Goal: Task Accomplishment & Management: Use online tool/utility

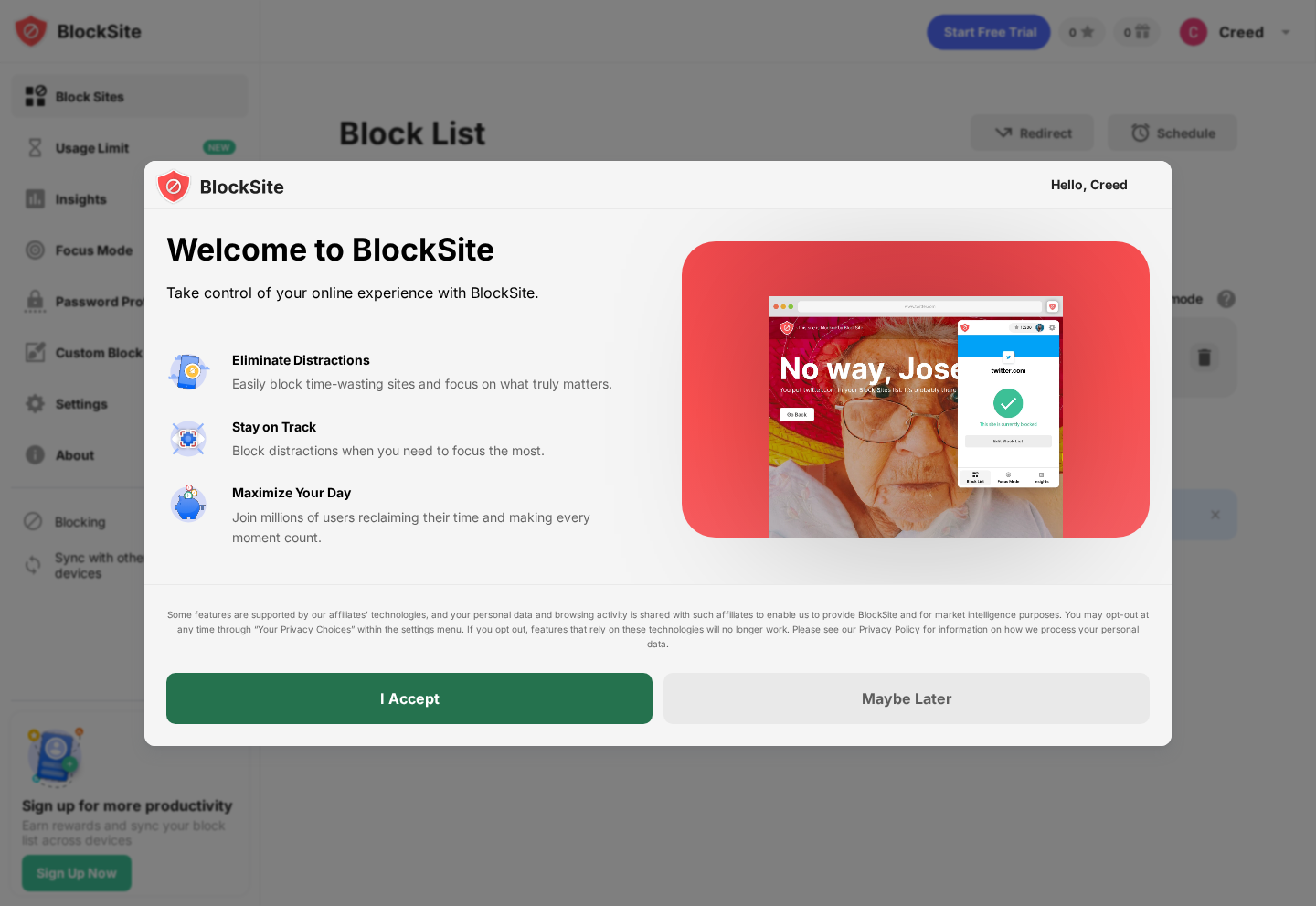
drag, startPoint x: 450, startPoint y: 676, endPoint x: 423, endPoint y: 711, distance: 44.2
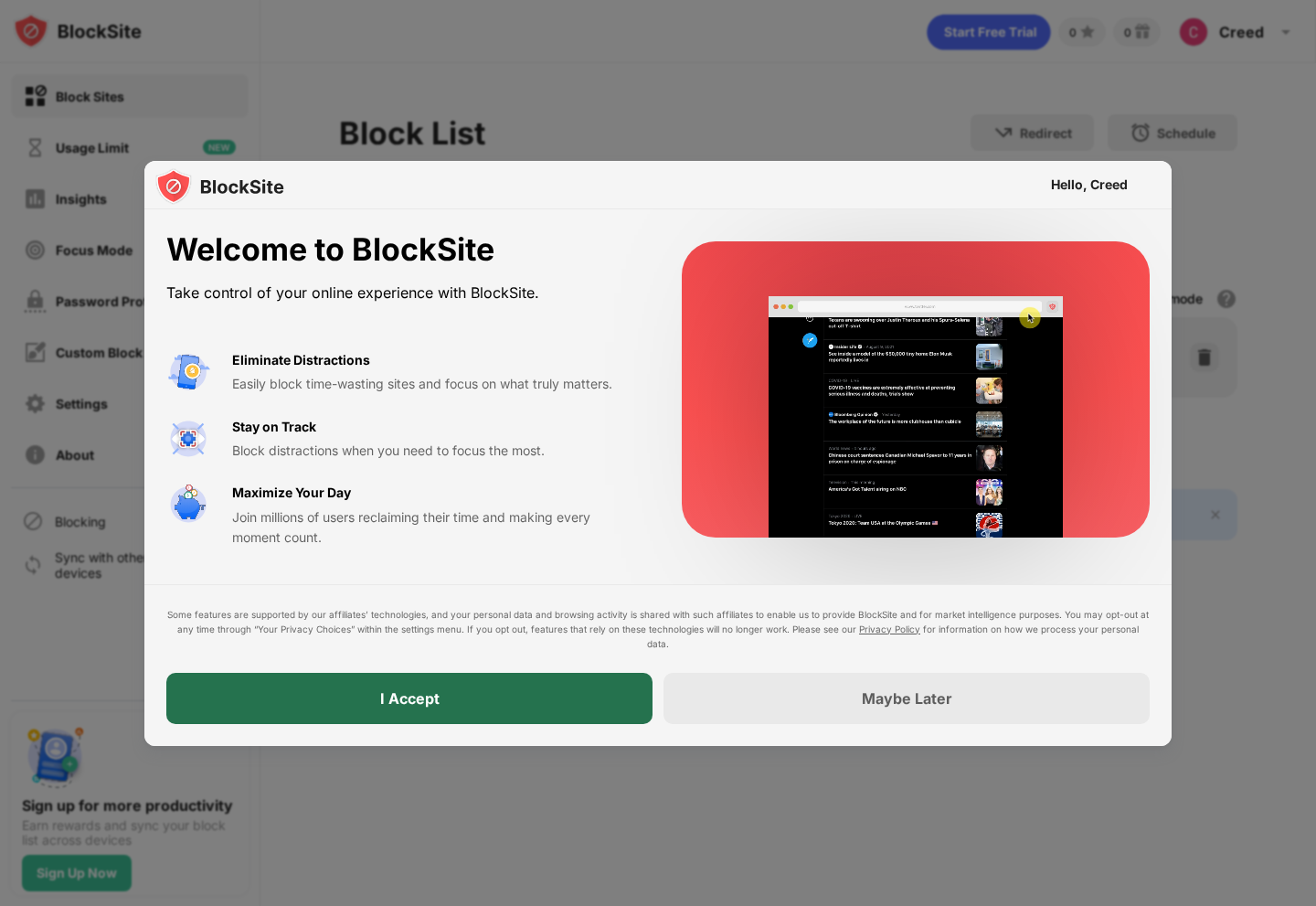
click at [423, 469] on div "I Accept" at bounding box center [409, 698] width 486 height 51
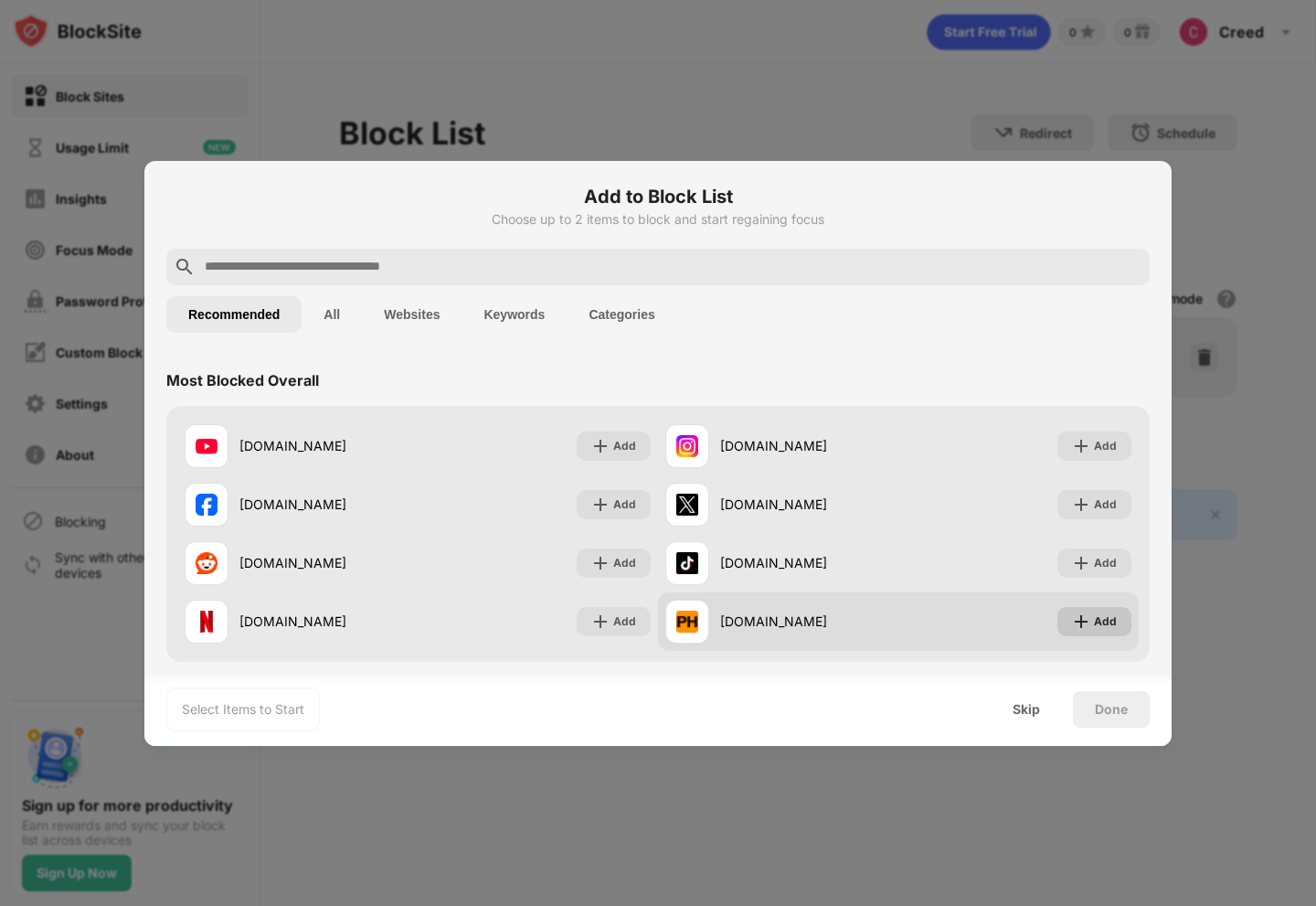
click at [867, 469] on img at bounding box center [1081, 621] width 19 height 19
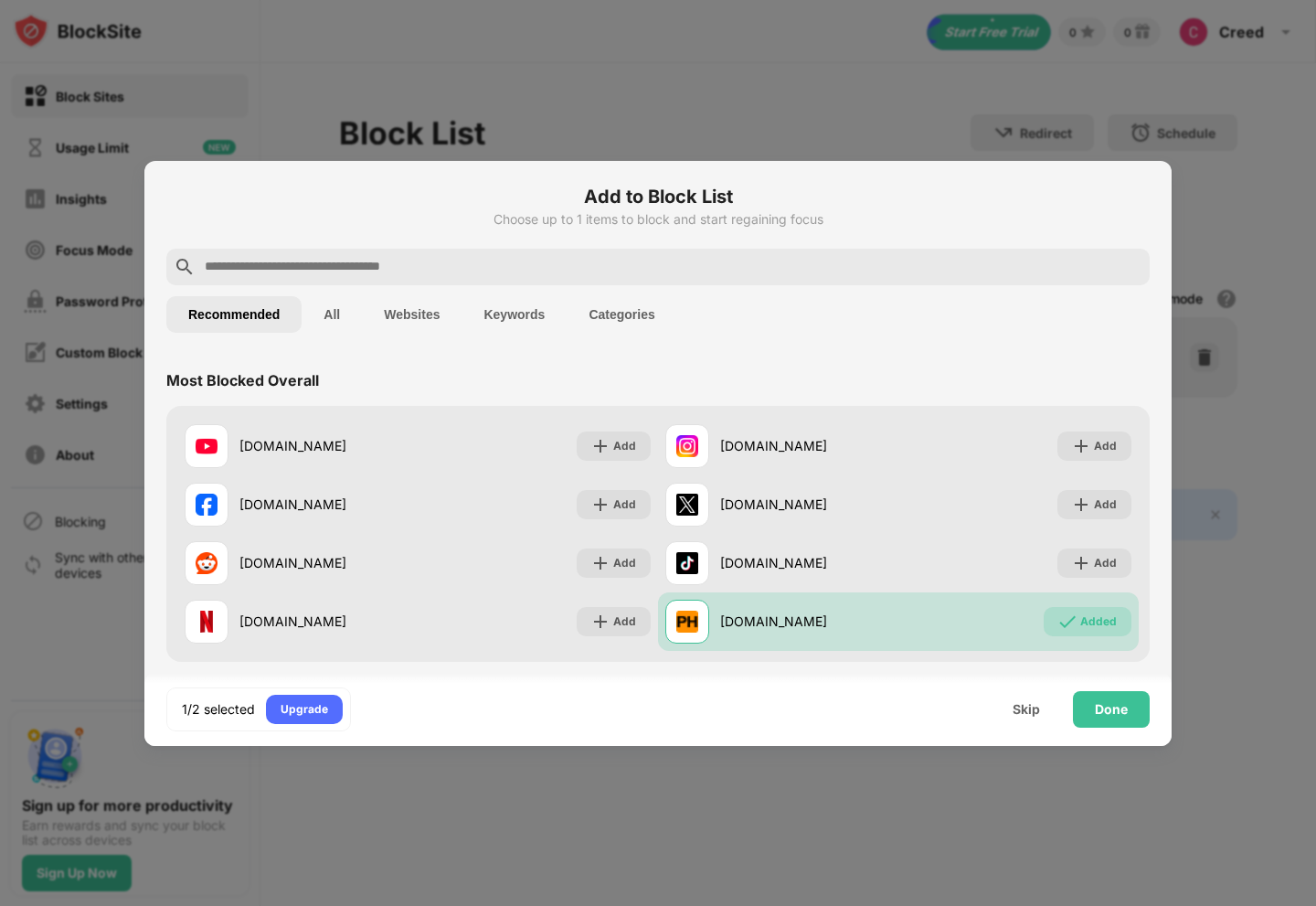
click at [293, 273] on input "text" at bounding box center [672, 267] width 939 height 22
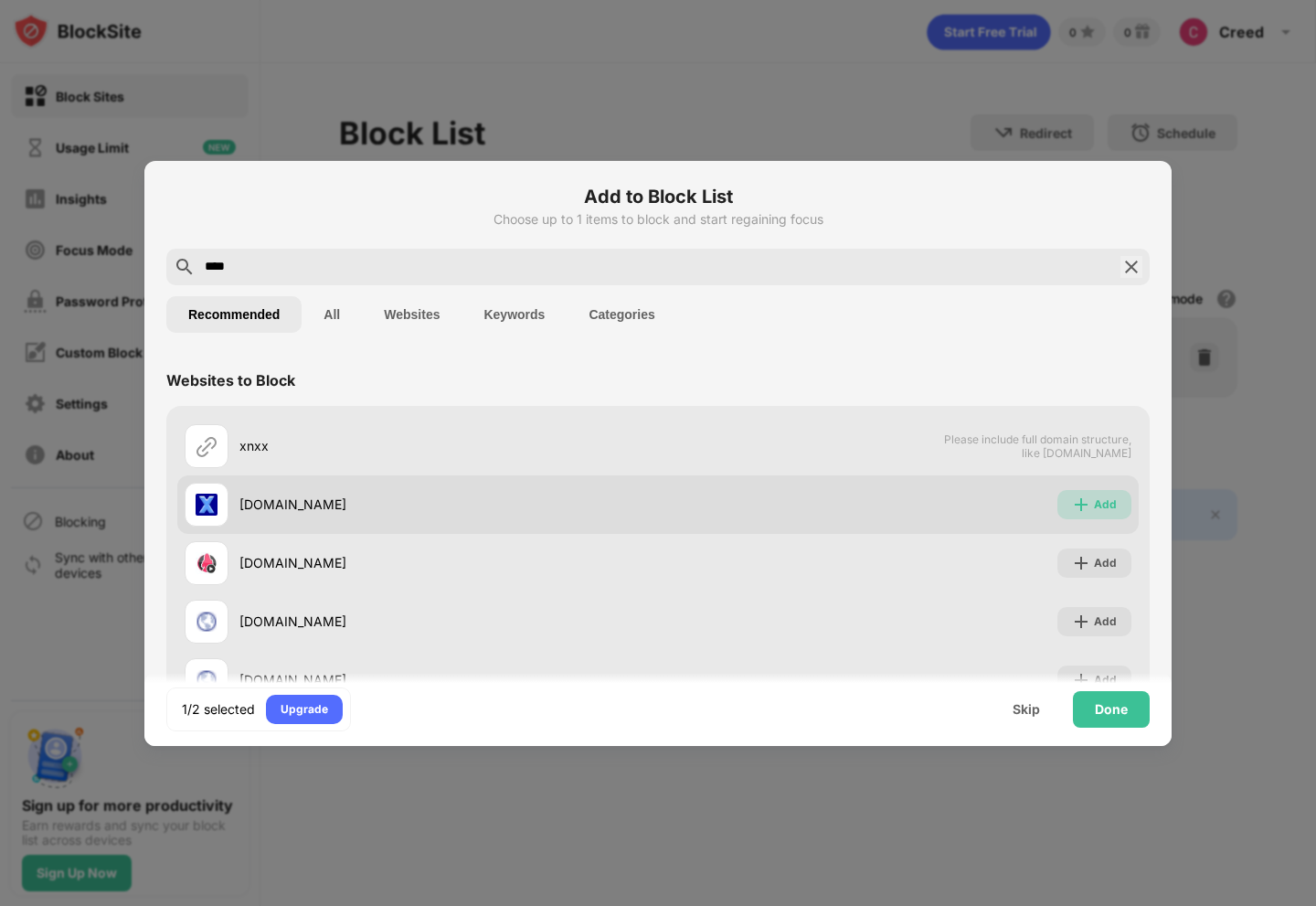
click at [867, 469] on div "Add" at bounding box center [1095, 504] width 74 height 29
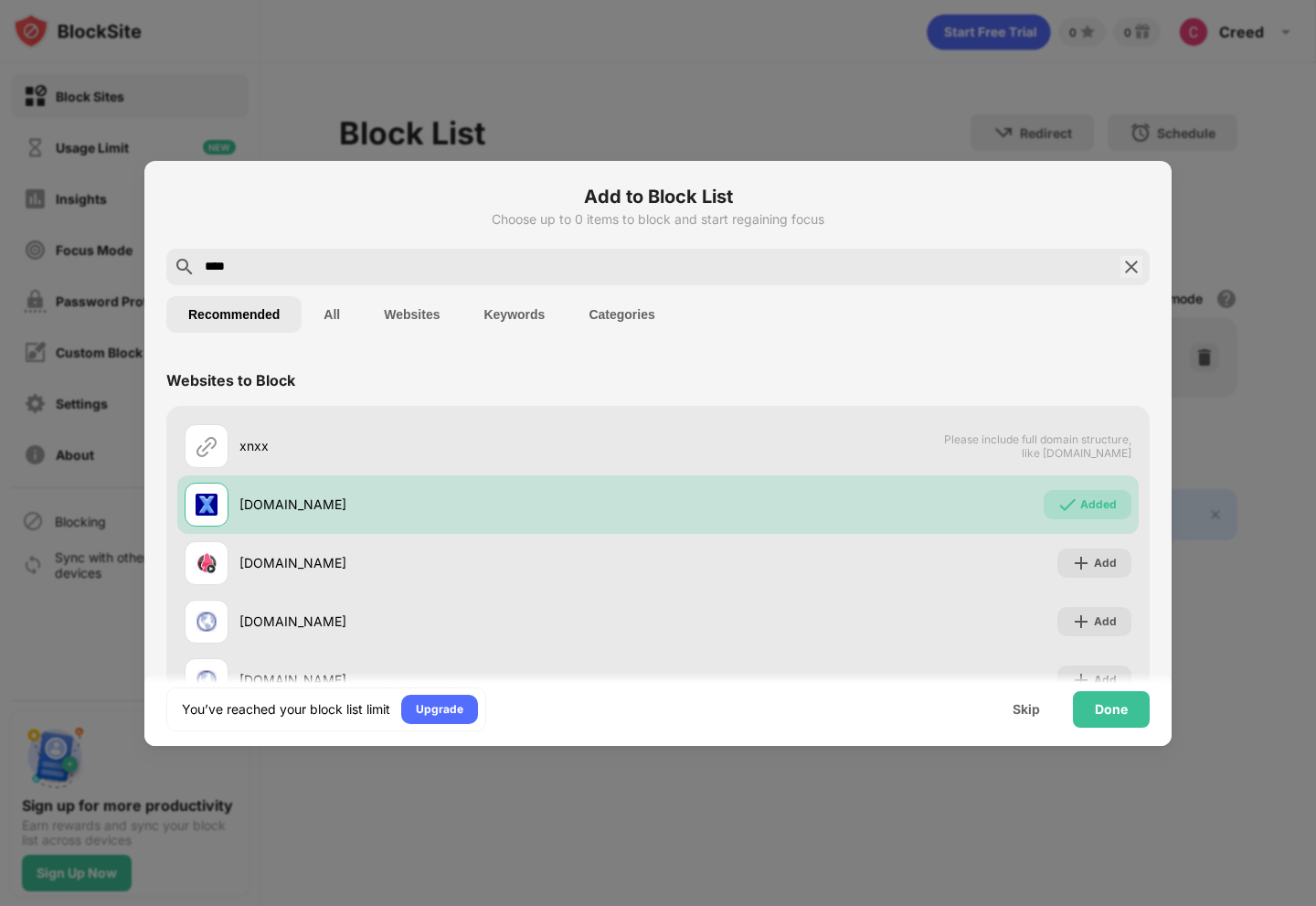
click at [422, 260] on input "****" at bounding box center [658, 267] width 911 height 22
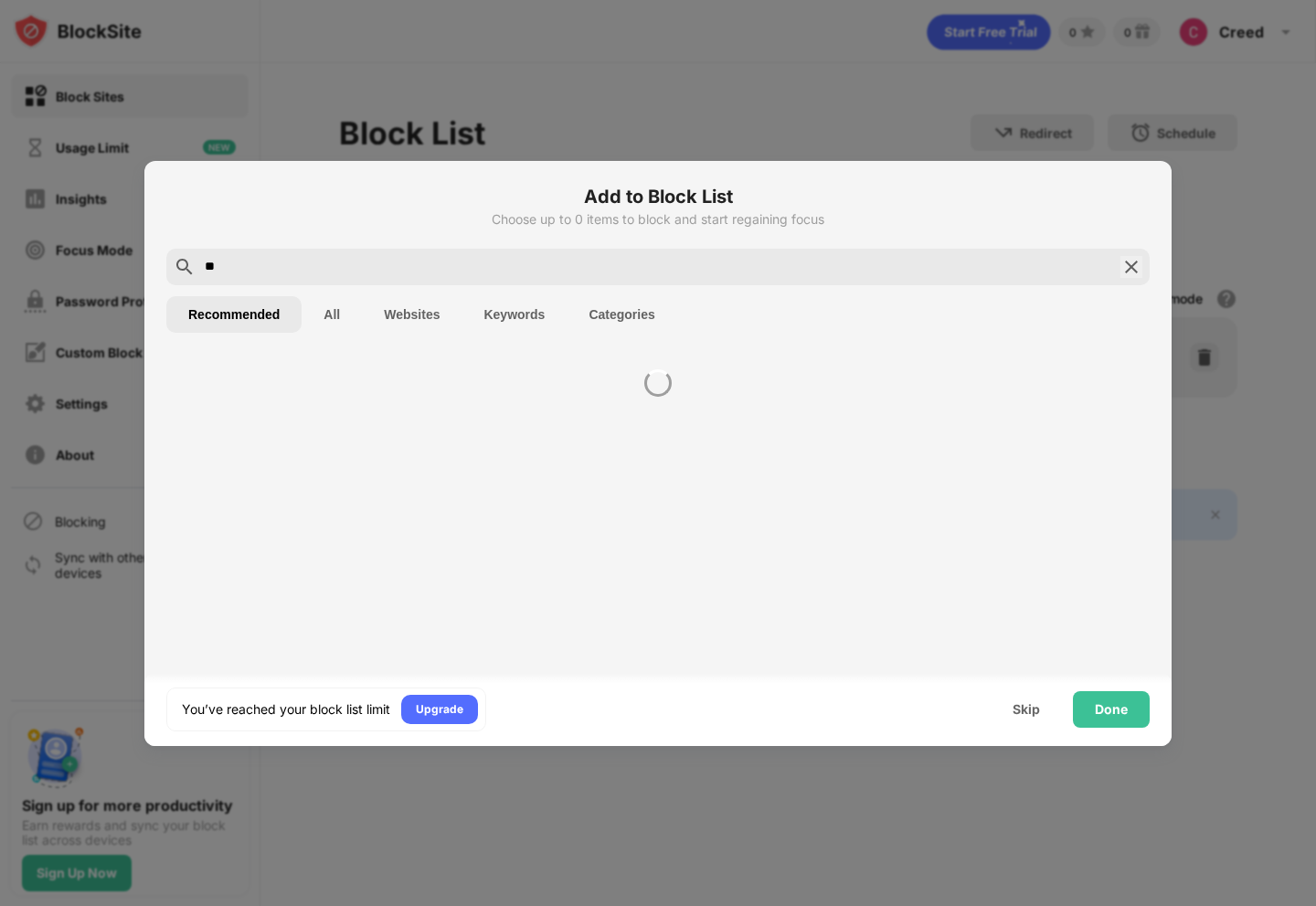
type input "*"
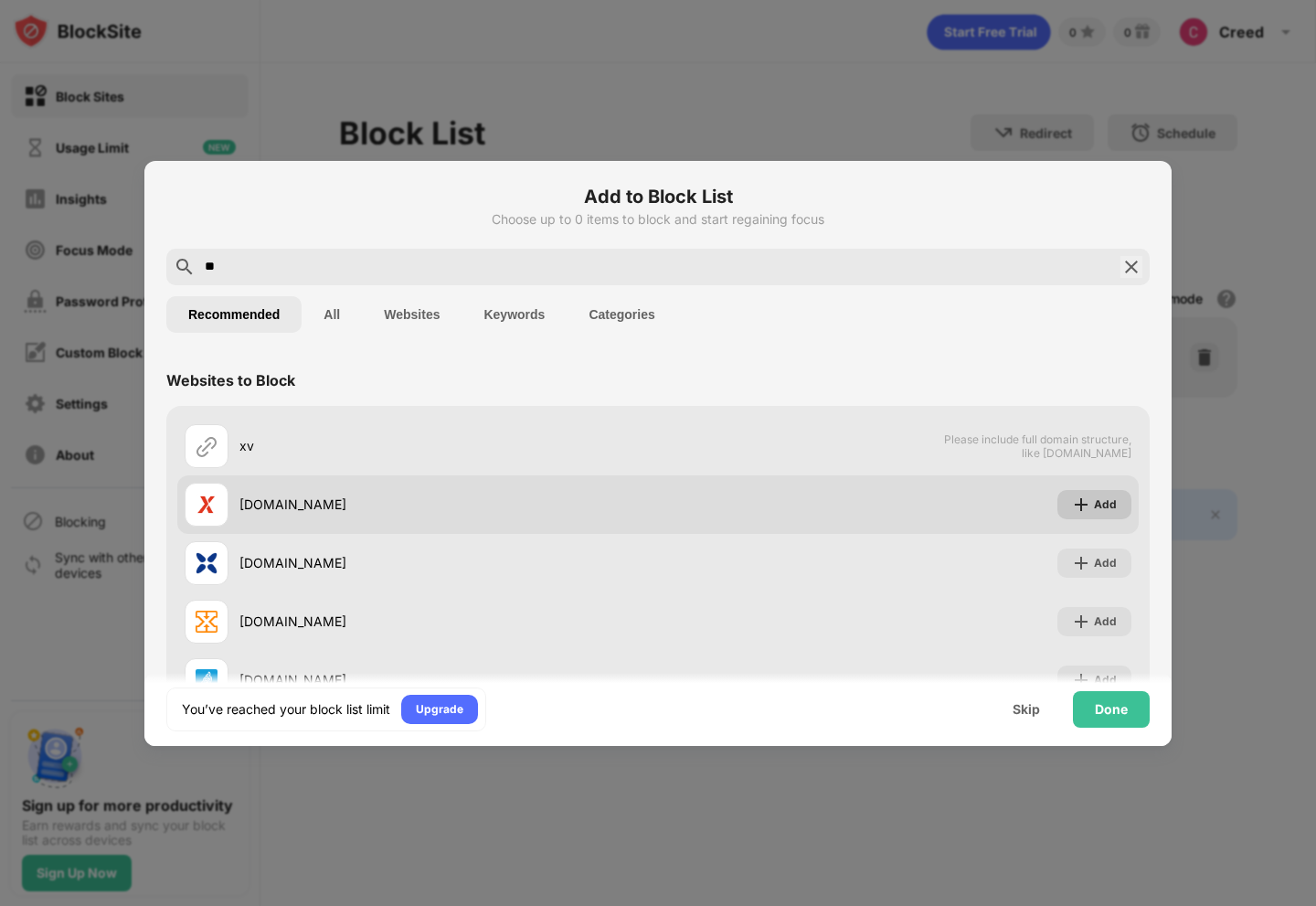
type input "**"
click at [867, 469] on div "Add" at bounding box center [1105, 504] width 23 height 19
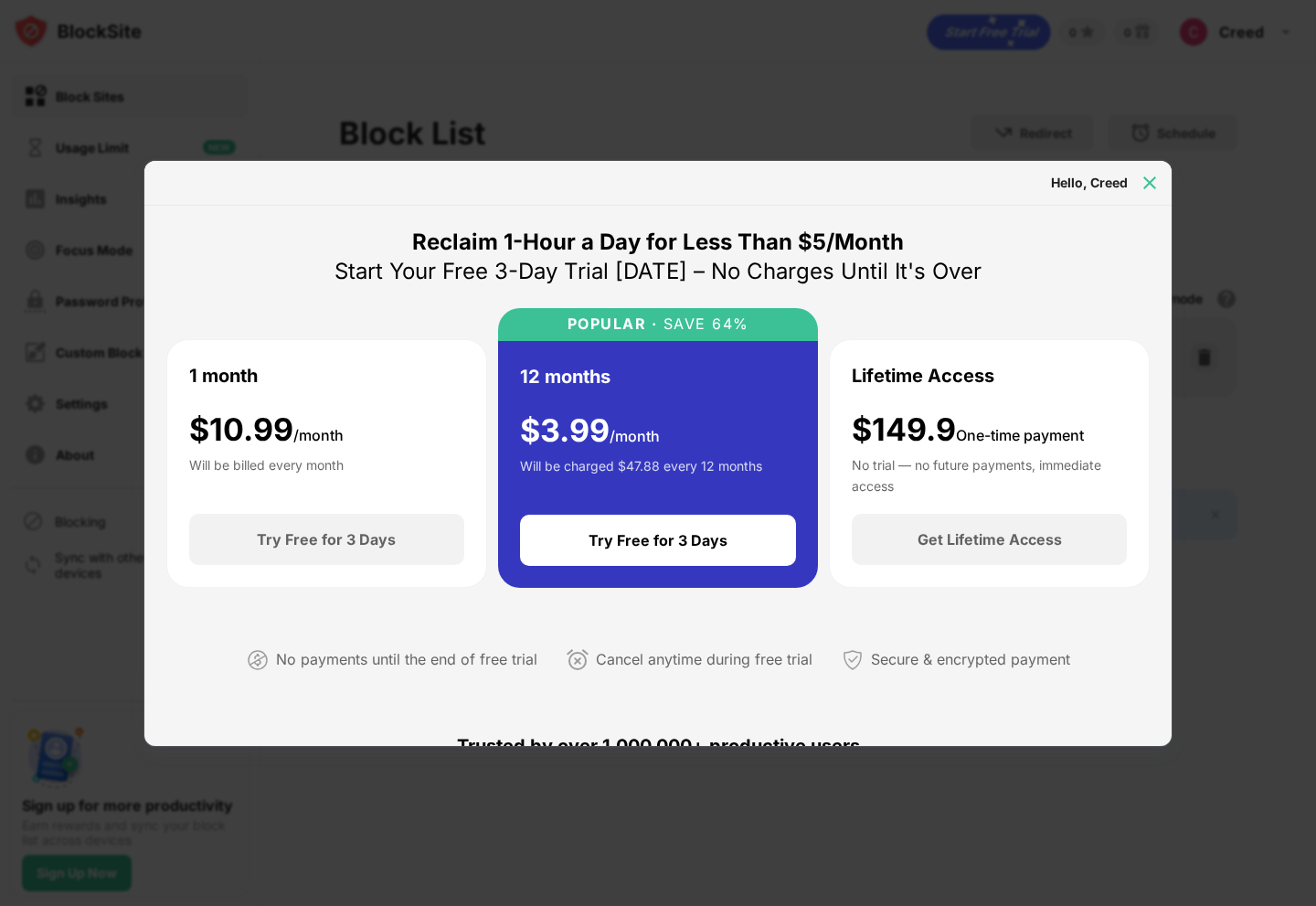
click at [867, 188] on img at bounding box center [1150, 183] width 19 height 19
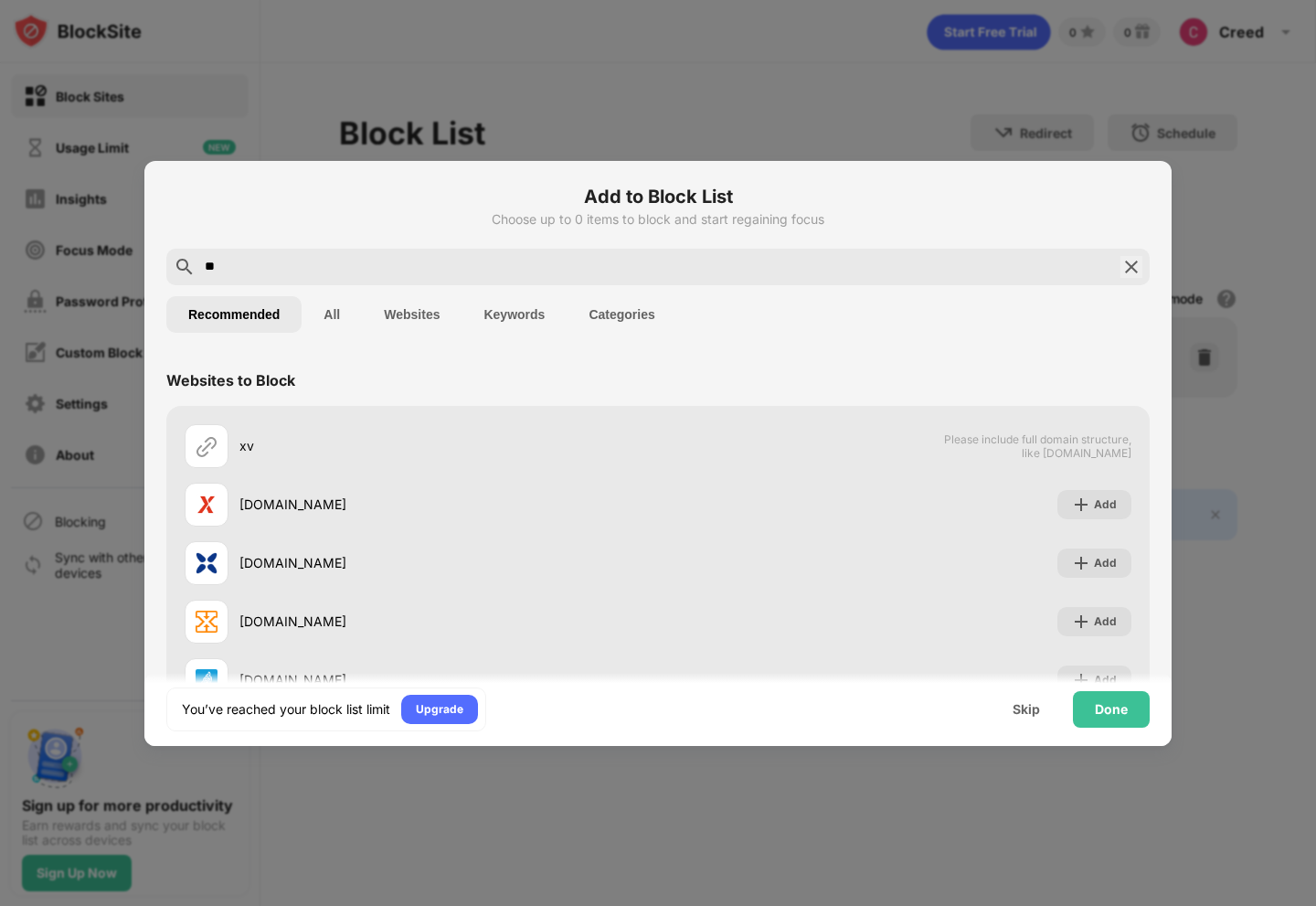
click at [867, 260] on img at bounding box center [1132, 267] width 22 height 22
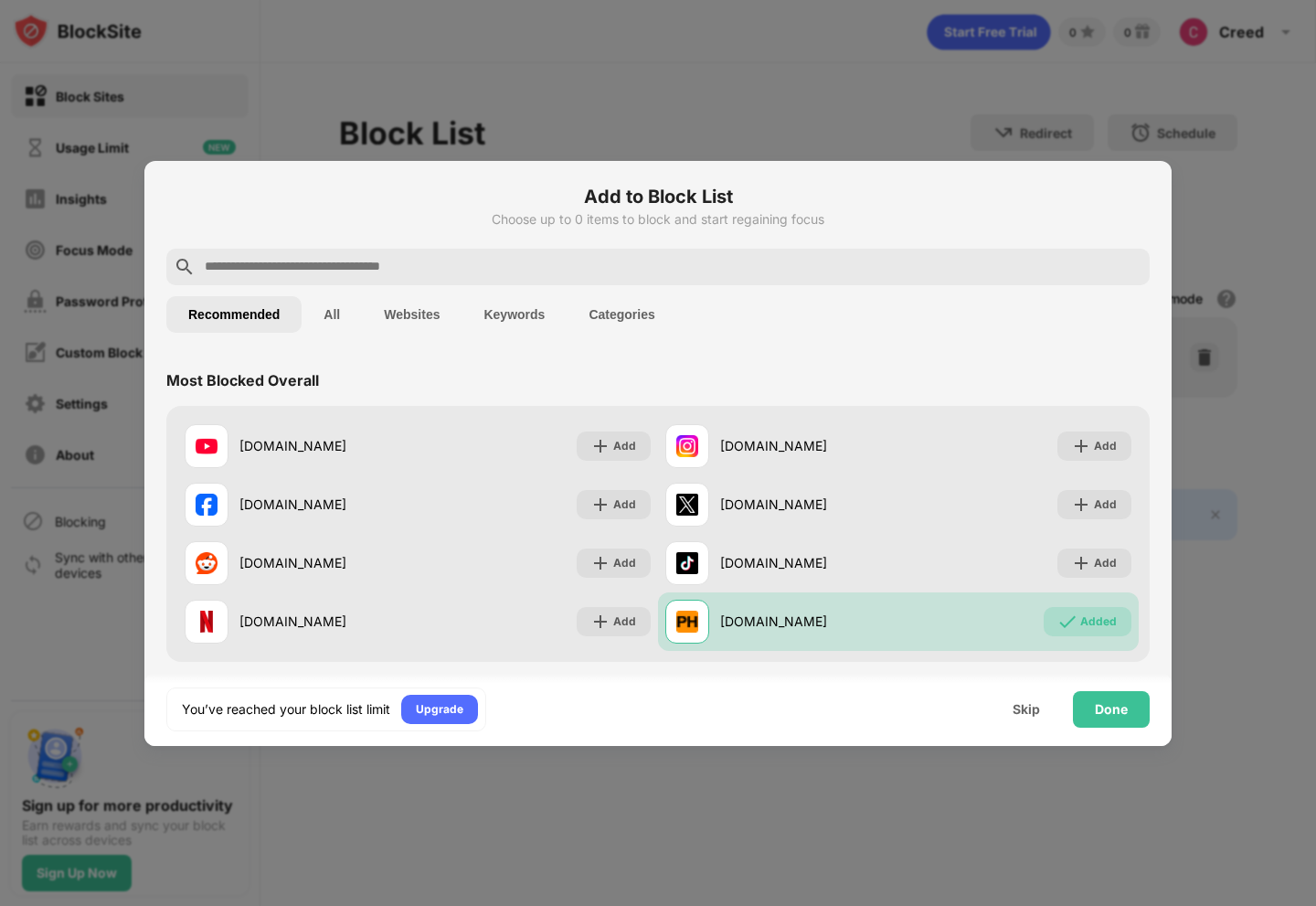
scroll to position [366, 0]
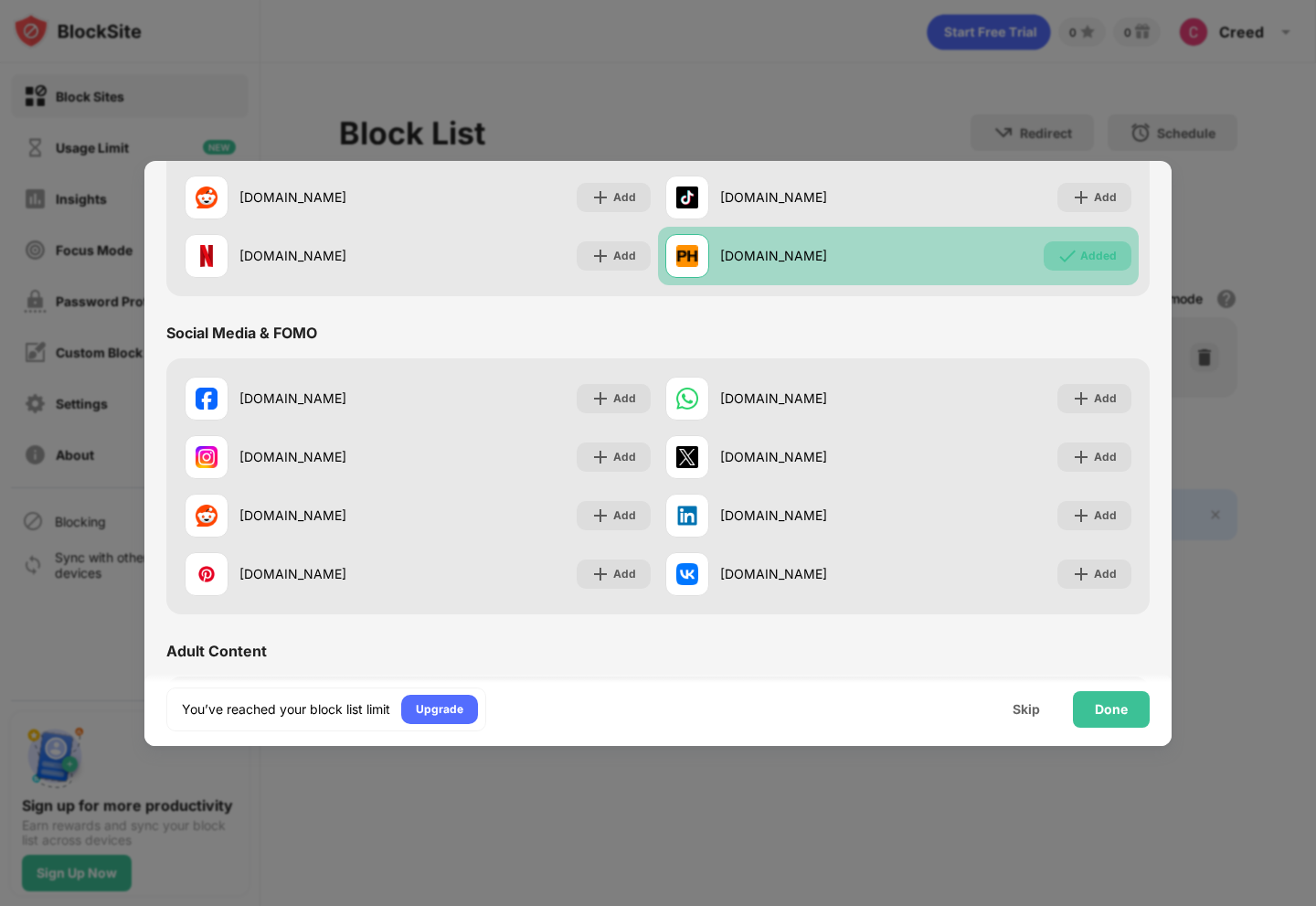
click at [867, 254] on div "Added" at bounding box center [1087, 255] width 87 height 29
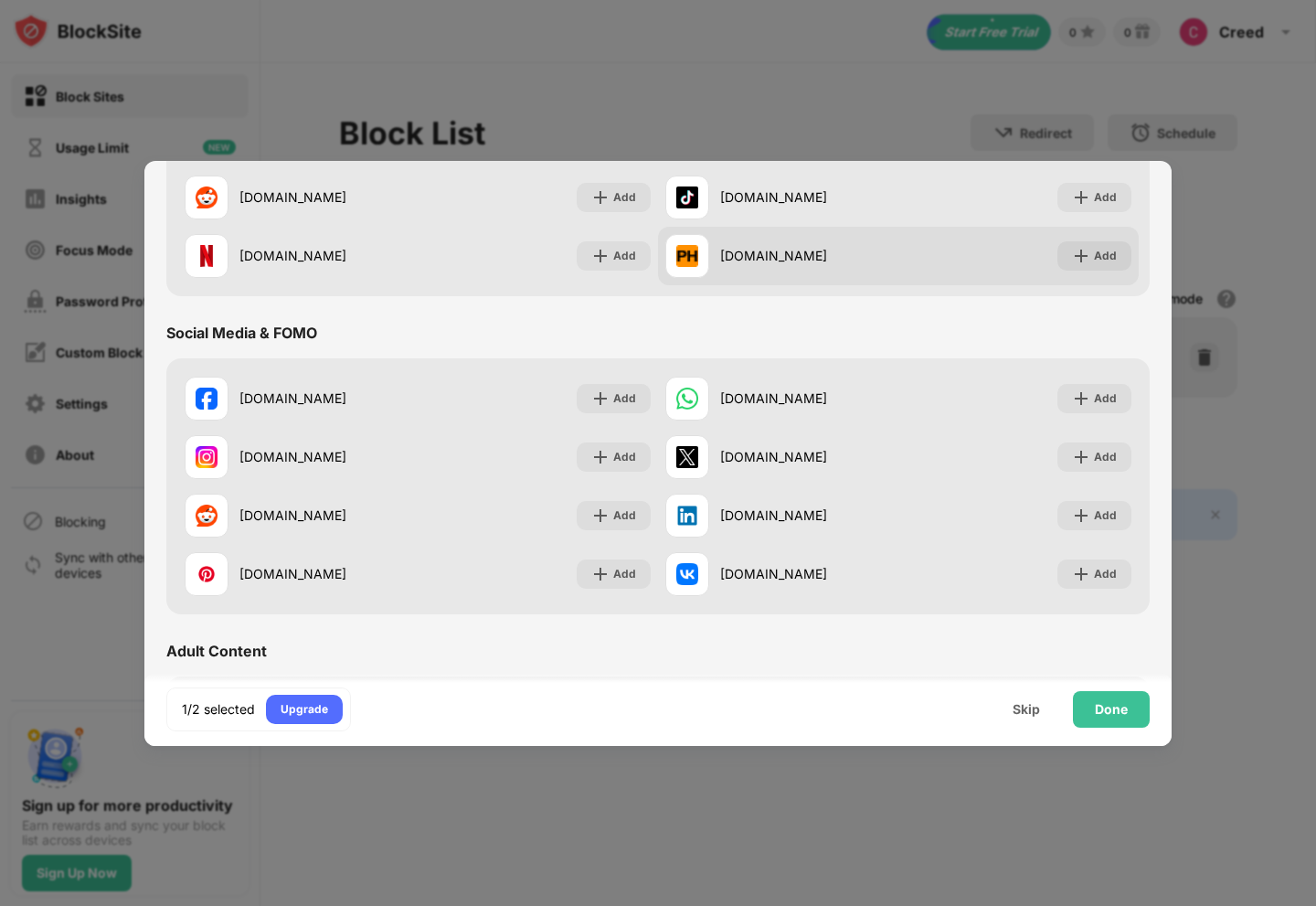
scroll to position [0, 0]
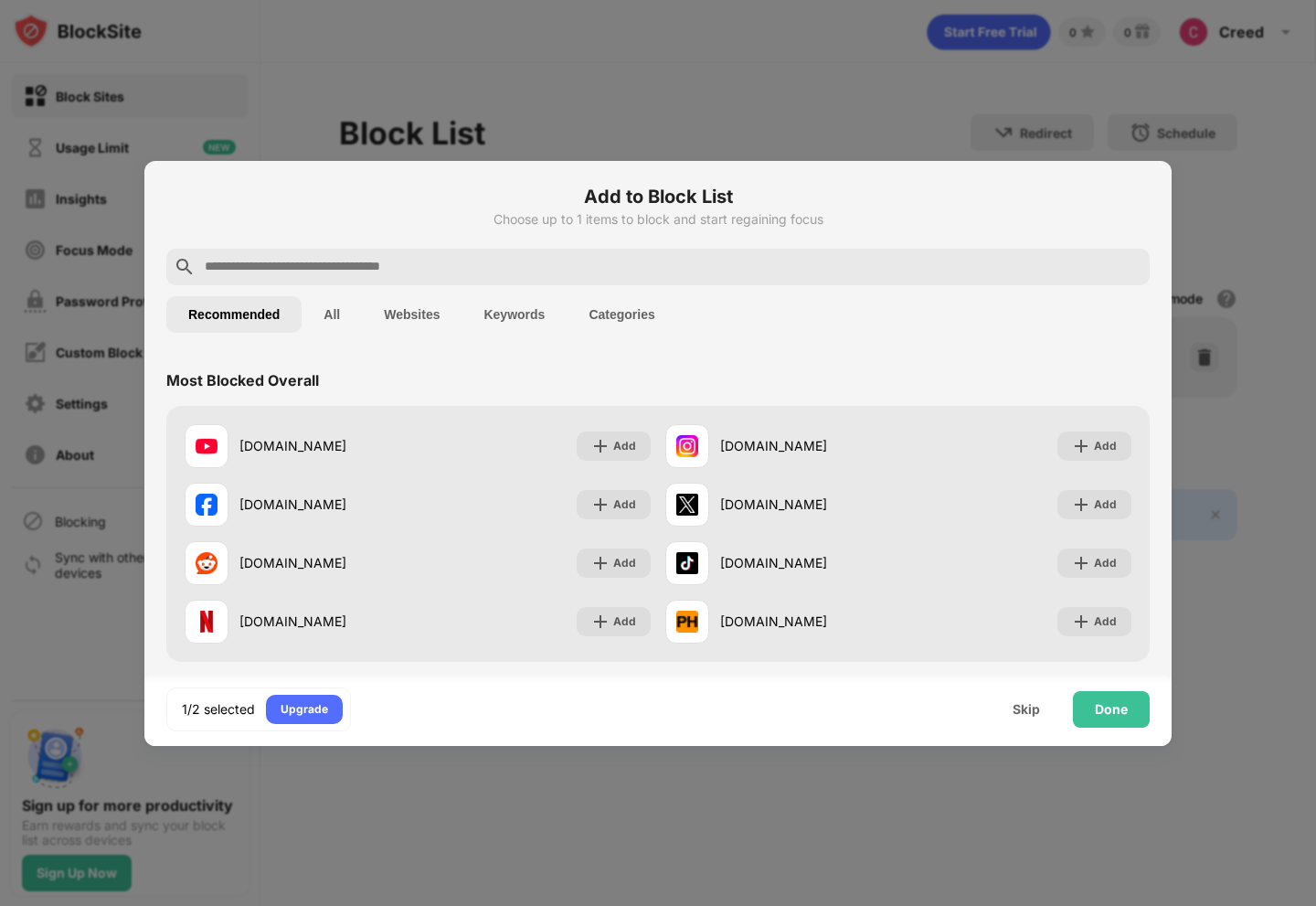
click at [363, 270] on input "text" at bounding box center [672, 267] width 939 height 22
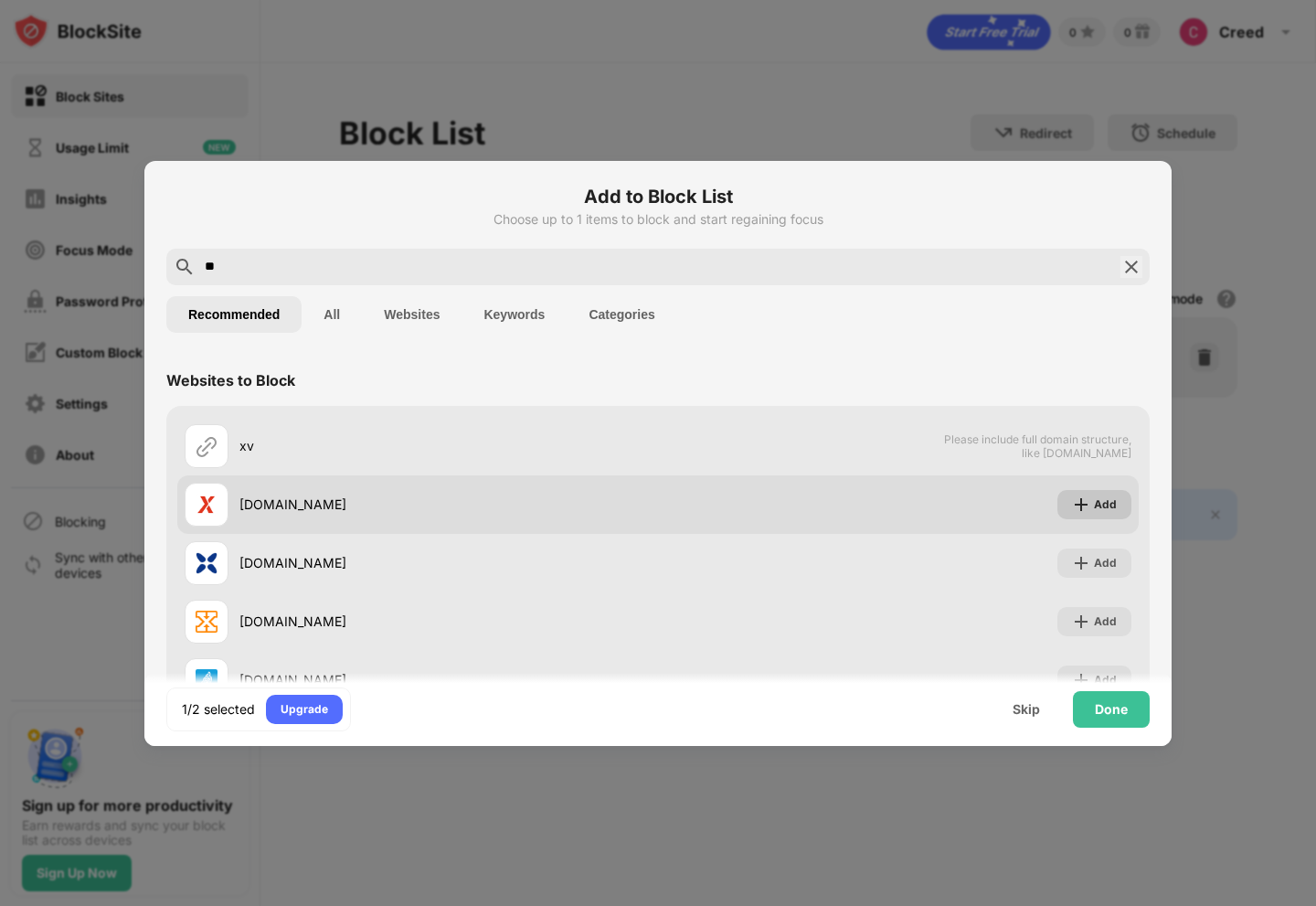
type input "**"
click at [867, 469] on img at bounding box center [1081, 504] width 19 height 19
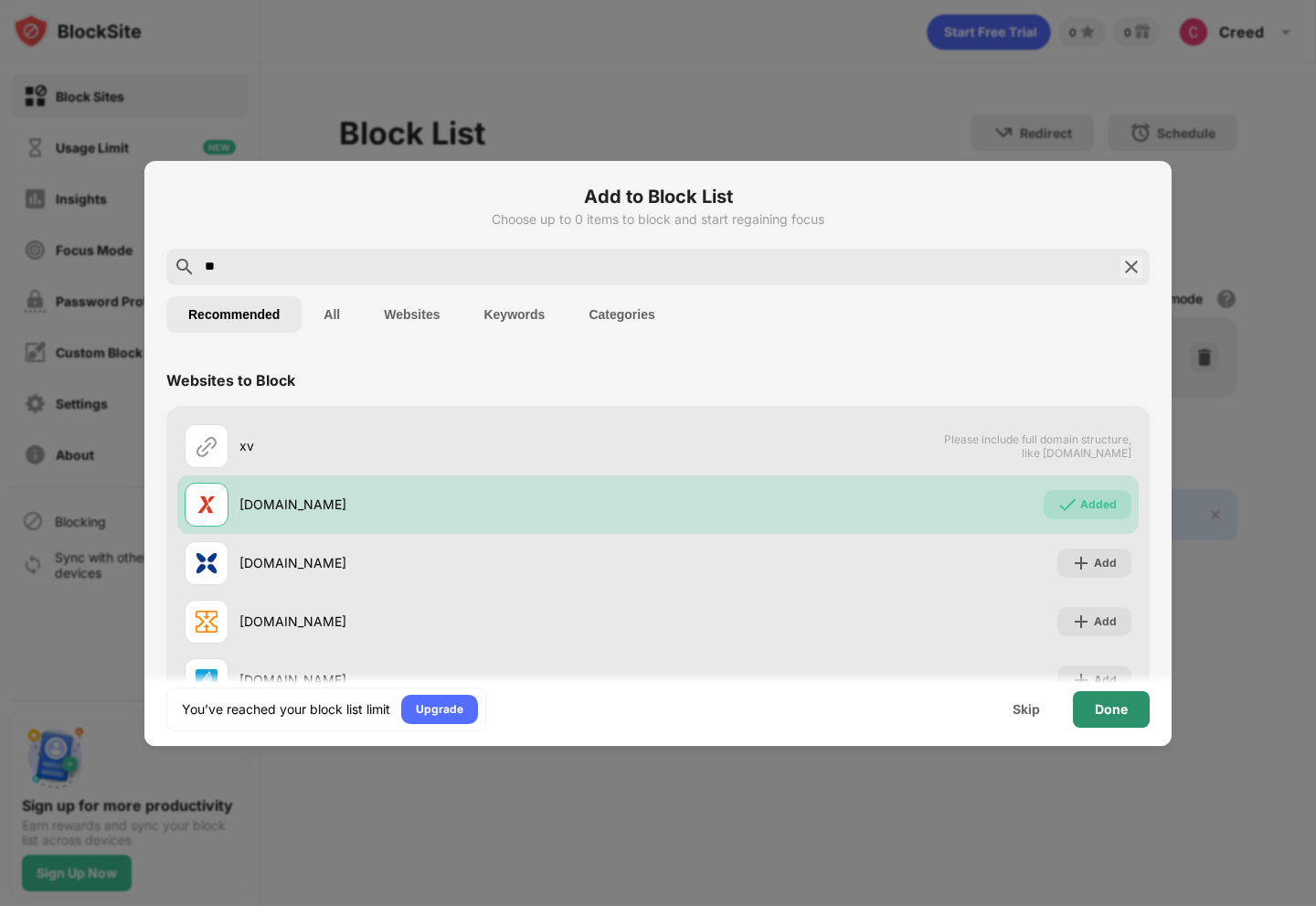
click at [867, 469] on div "Done" at bounding box center [1110, 710] width 33 height 15
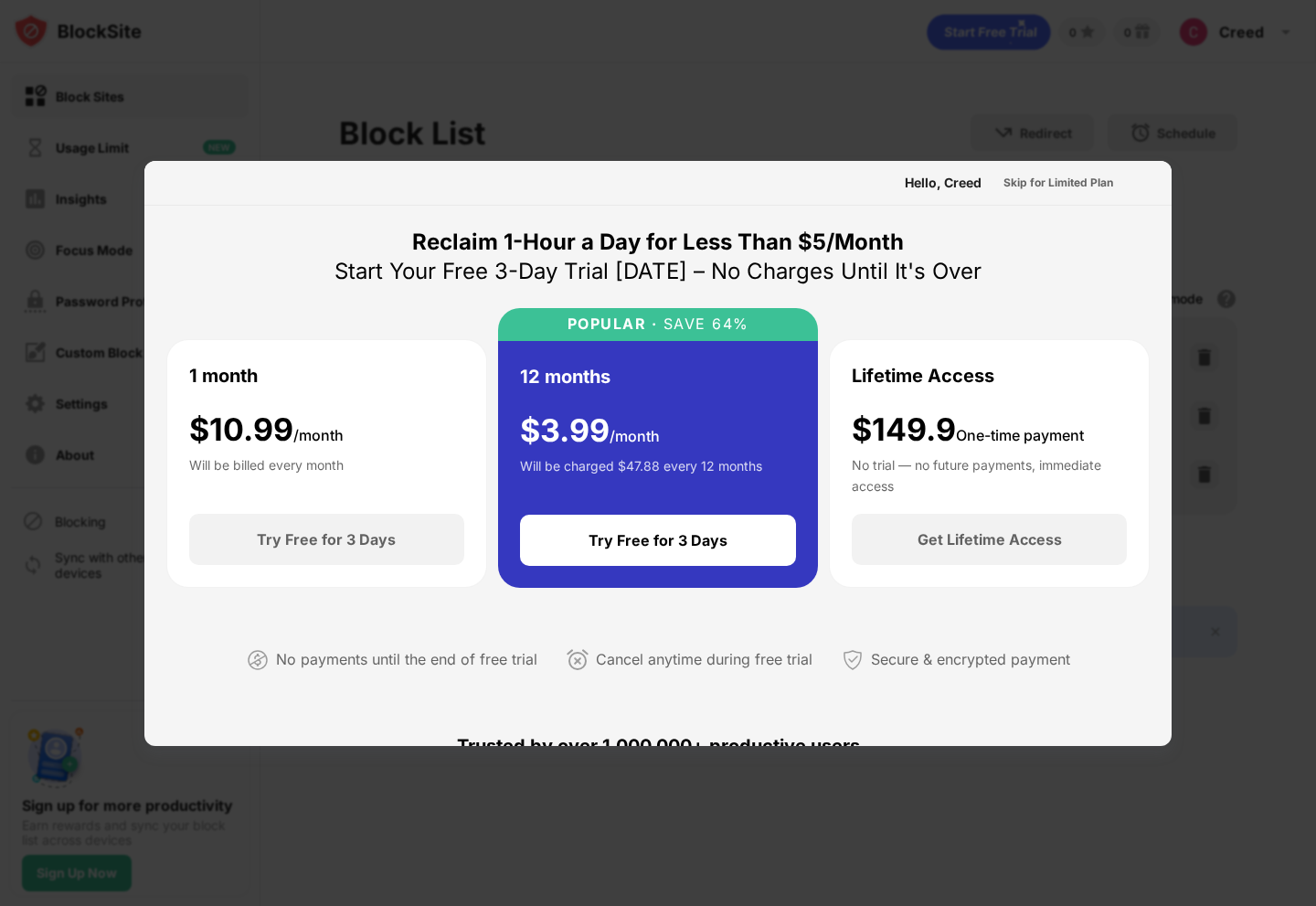
click at [867, 209] on div at bounding box center [658, 453] width 1316 height 906
click at [867, 187] on div "Skip for Limited Plan" at bounding box center [1058, 183] width 110 height 19
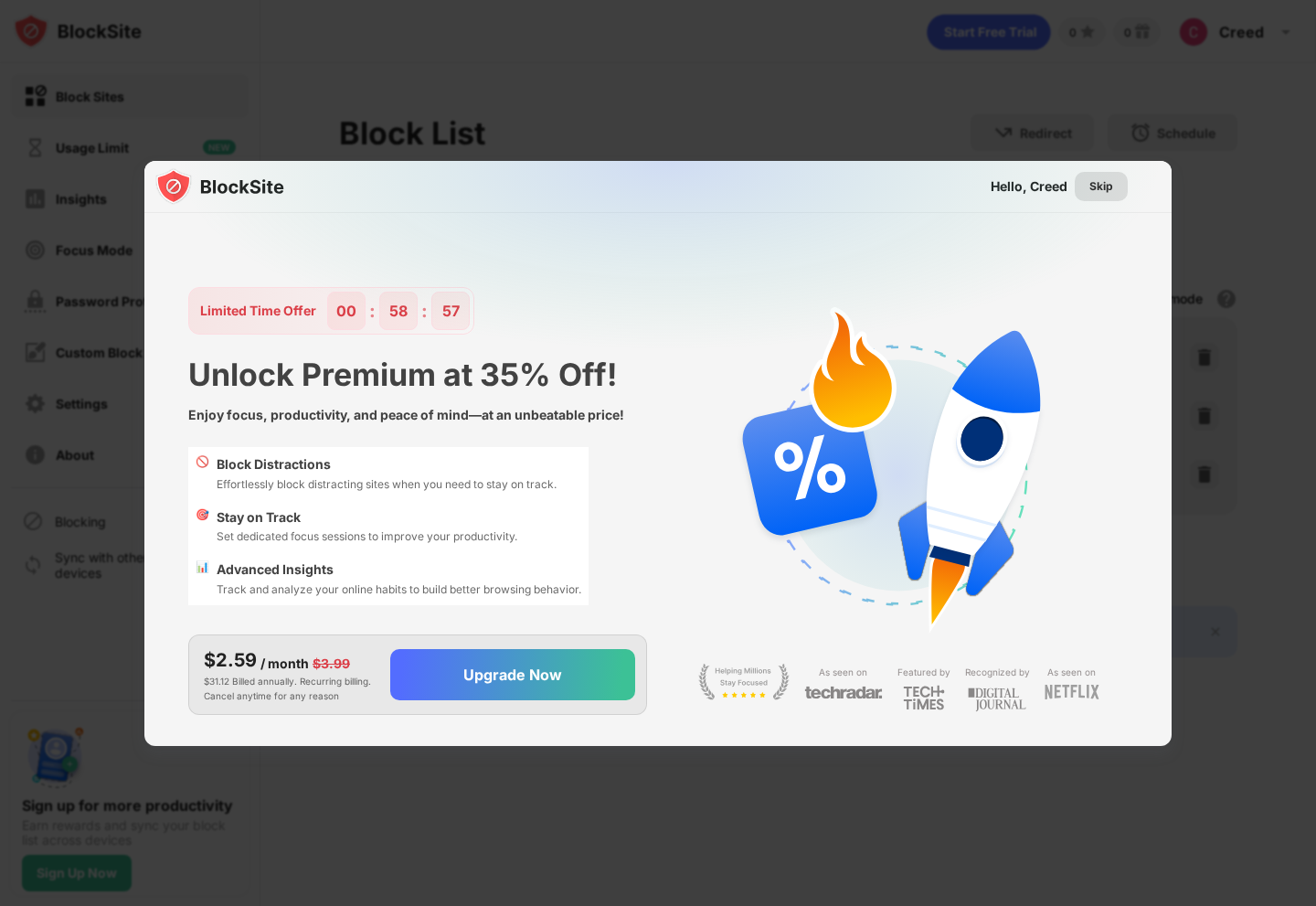
click at [867, 175] on div "Skip" at bounding box center [1100, 186] width 53 height 29
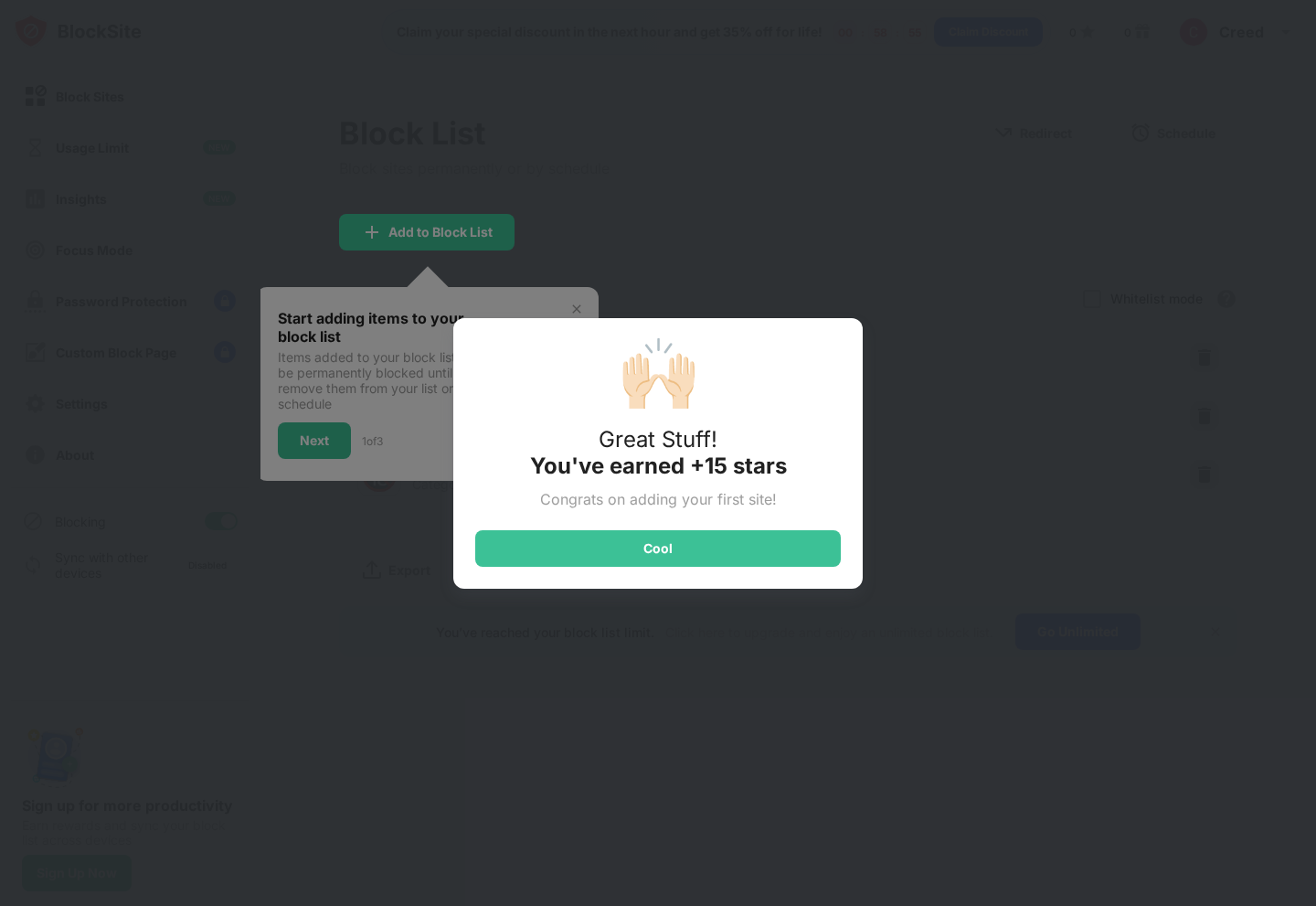
click at [662, 469] on div "🙌🏻 Great Stuff! You've earned +15 stars Congrats on adding your first site! Cool" at bounding box center [658, 453] width 409 height 271
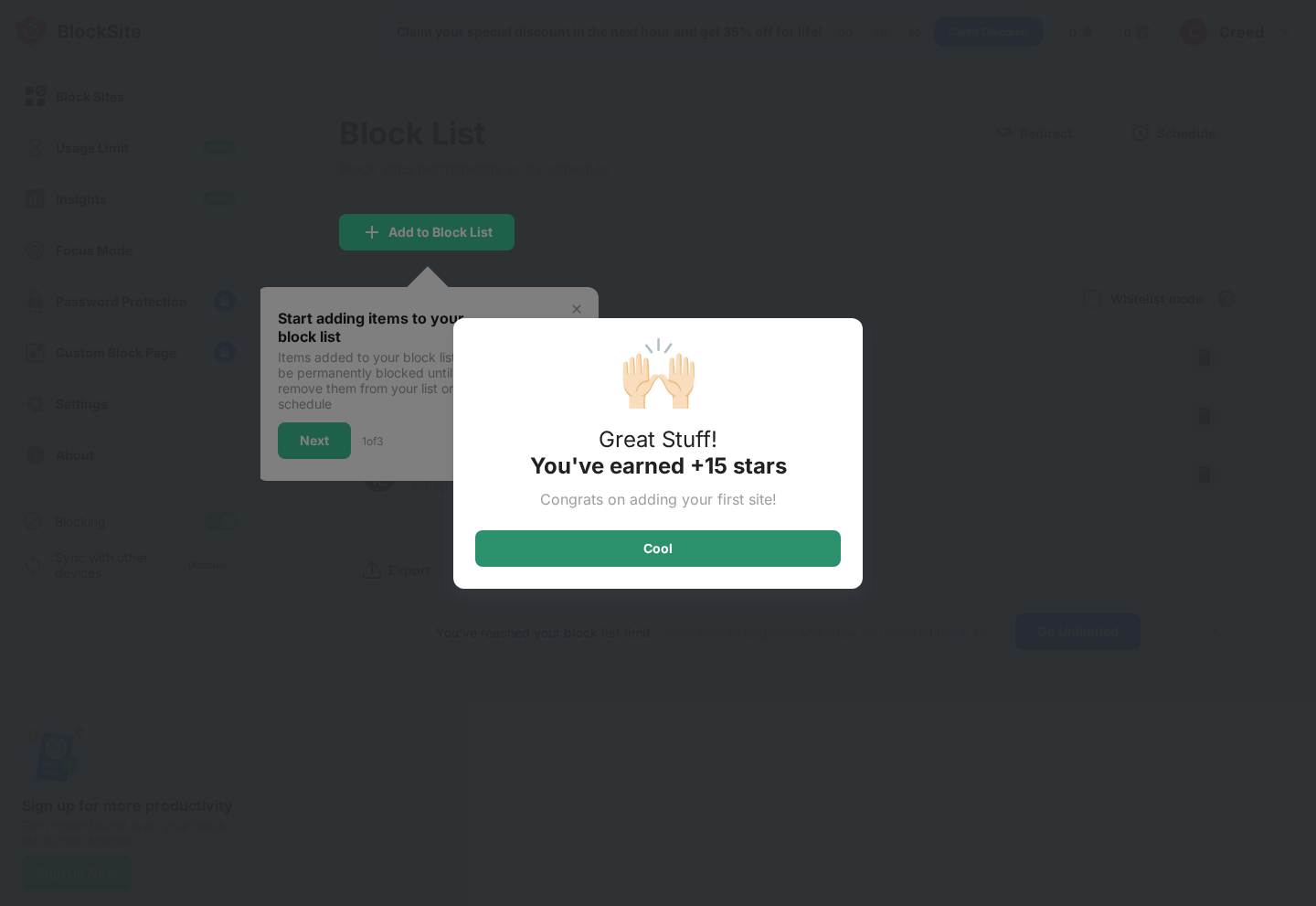
click at [619, 469] on div "🙌🏻 Great Stuff! You've earned +15 stars Congrats on adding your first site! Cool" at bounding box center [658, 453] width 409 height 271
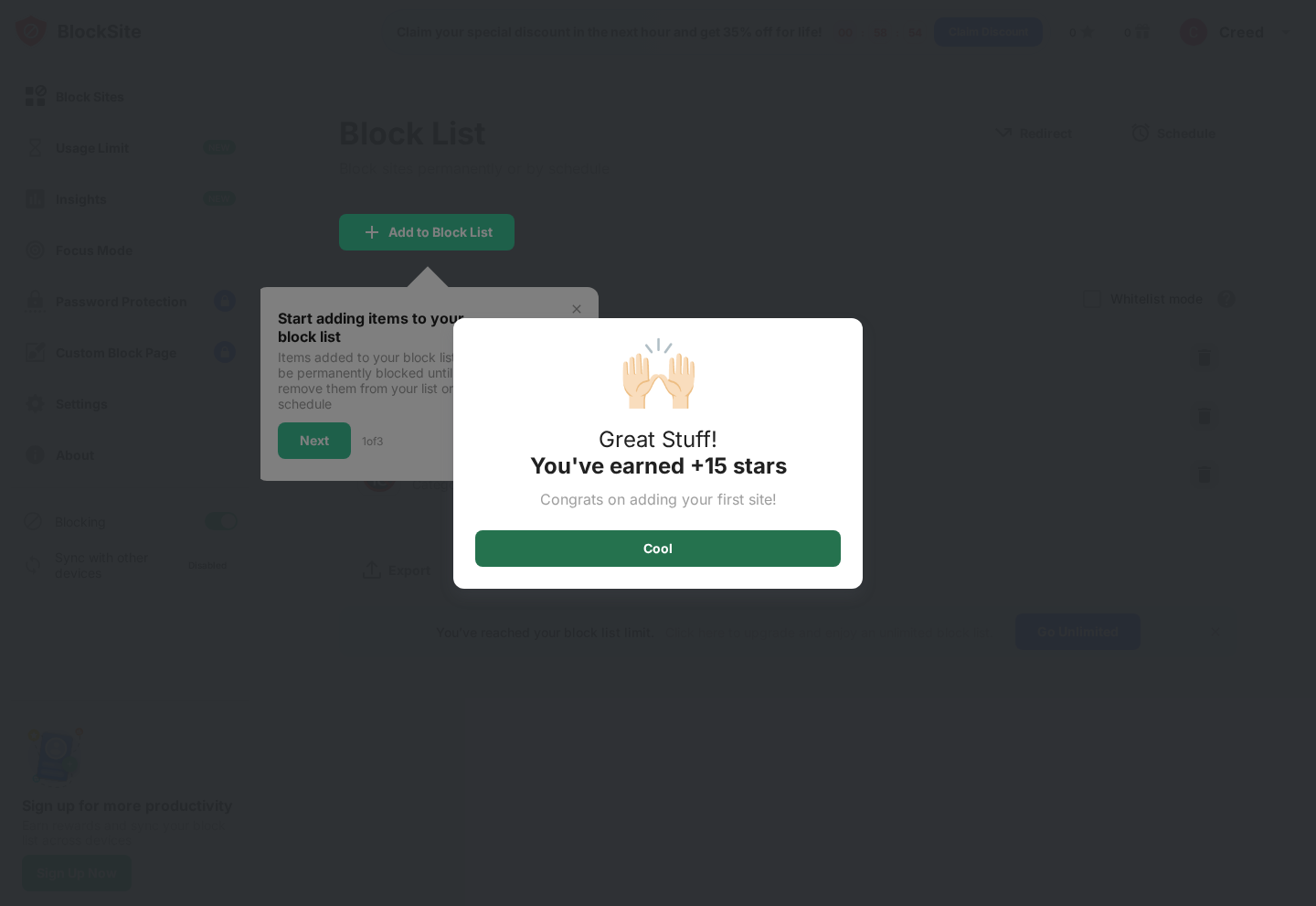
click at [615, 469] on div "Cool" at bounding box center [658, 548] width 366 height 36
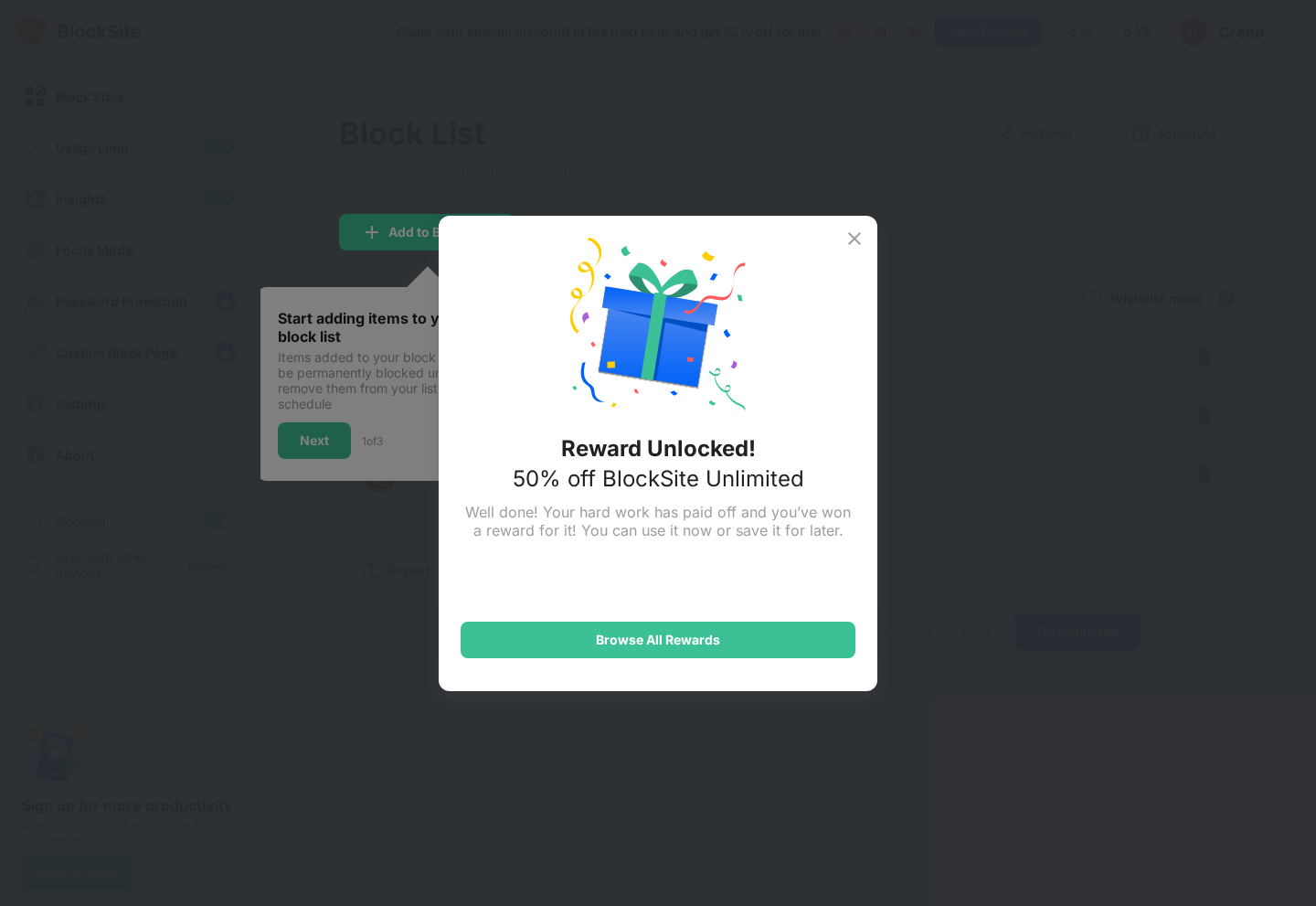
click at [860, 236] on img at bounding box center [855, 239] width 22 height 22
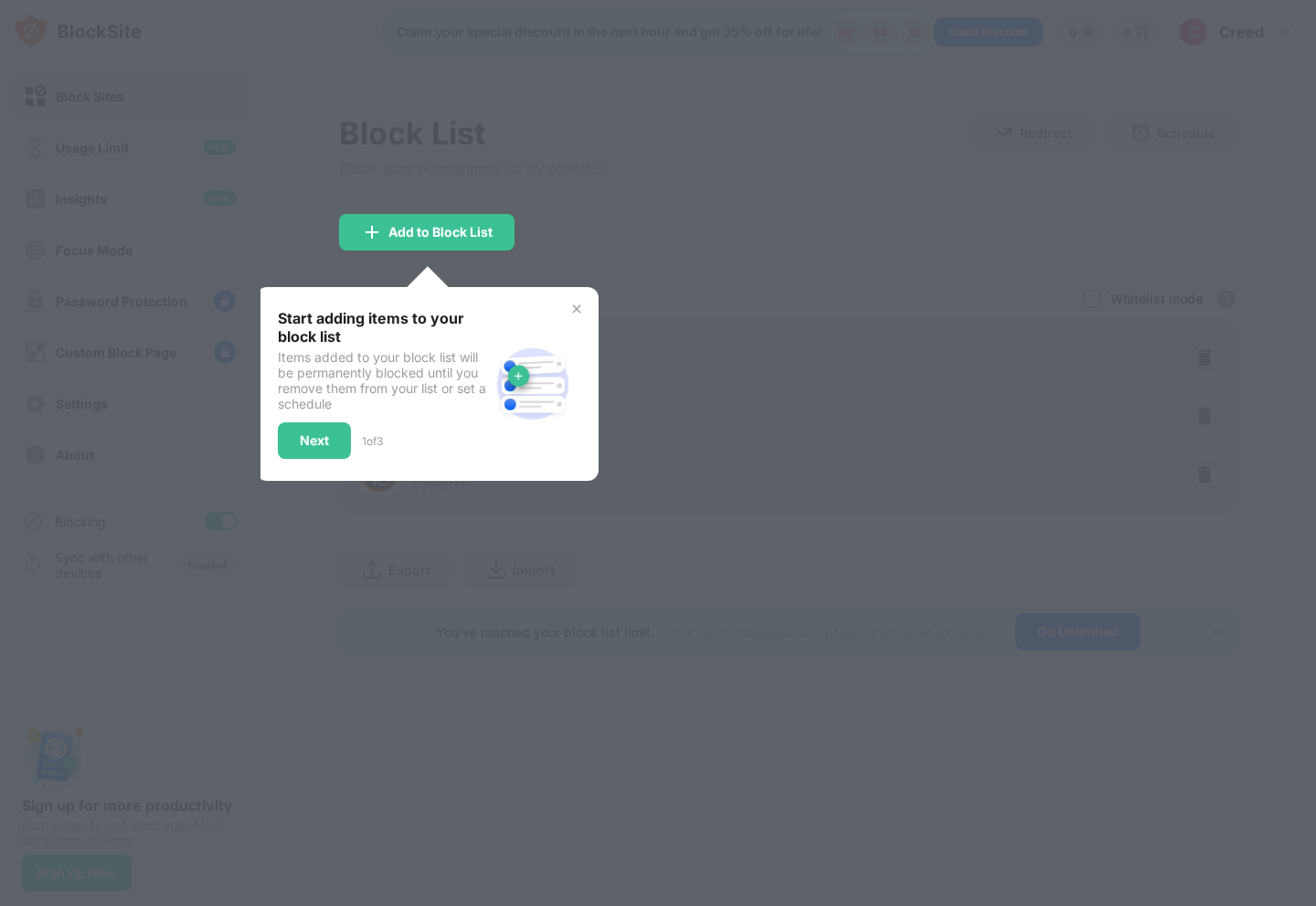
click at [574, 309] on img at bounding box center [577, 309] width 15 height 15
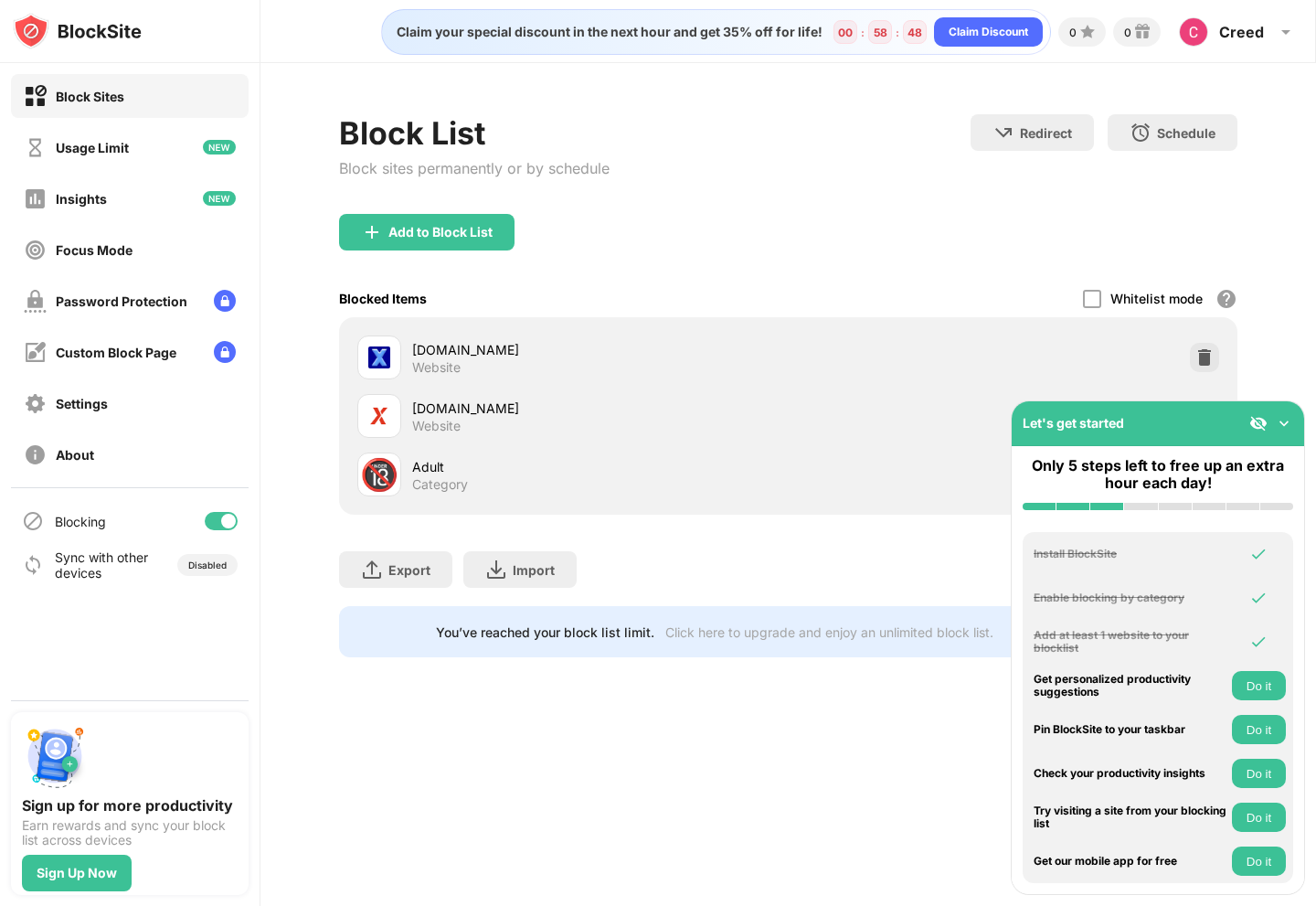
click at [867, 393] on div "Block List Block sites permanently or by schedule Redirect Choose a site to be …" at bounding box center [788, 386] width 1056 height 646
